Goal: Find specific page/section: Find specific page/section

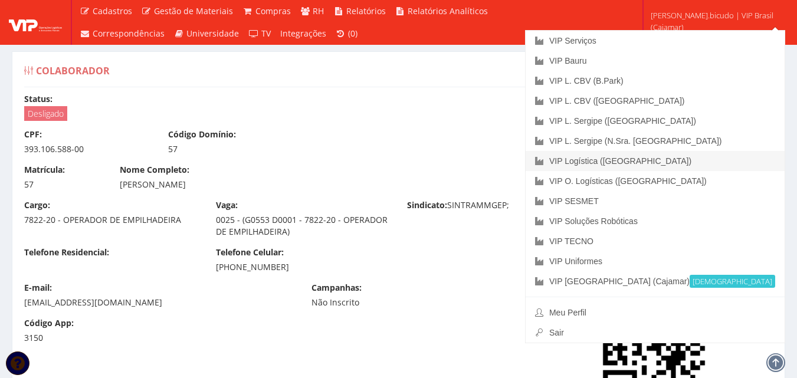
click at [697, 165] on link "VIP Logística ([GEOGRAPHIC_DATA])" at bounding box center [655, 161] width 259 height 20
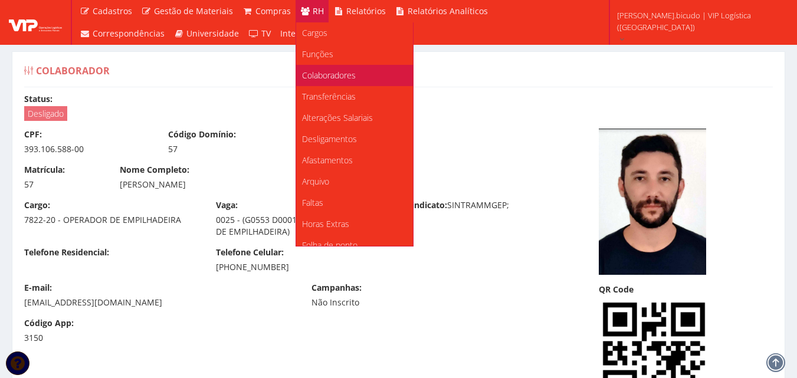
click at [311, 75] on span "Colaboradores" at bounding box center [329, 75] width 54 height 11
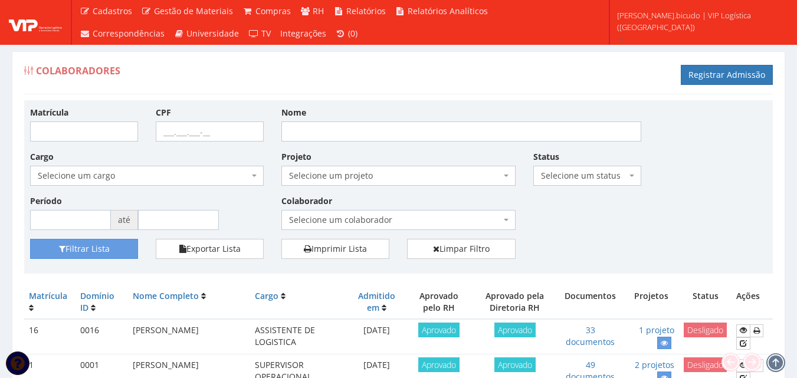
click at [578, 218] on div "Matrícula CPF Nome Cargo Selecione um cargo G0867 D0029 - 4110-05 - AGENTE DE A…" at bounding box center [398, 172] width 754 height 133
